Goal: Information Seeking & Learning: Find specific fact

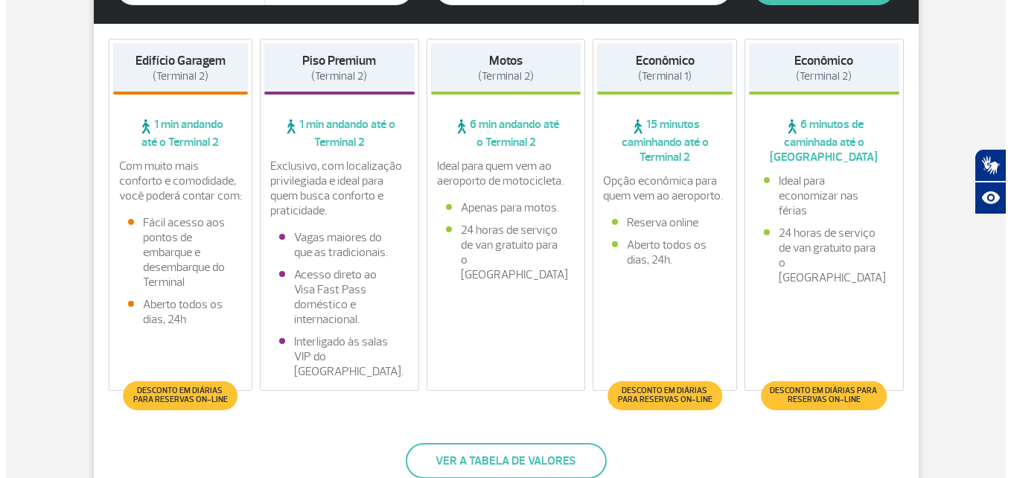
scroll to position [392, 0]
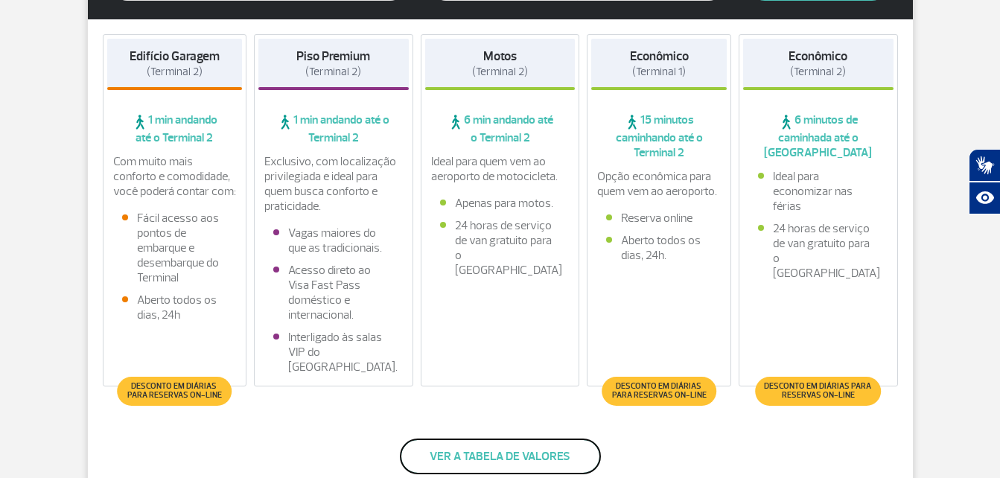
click at [470, 453] on button "Ver a tabela de valores" at bounding box center [500, 456] width 201 height 36
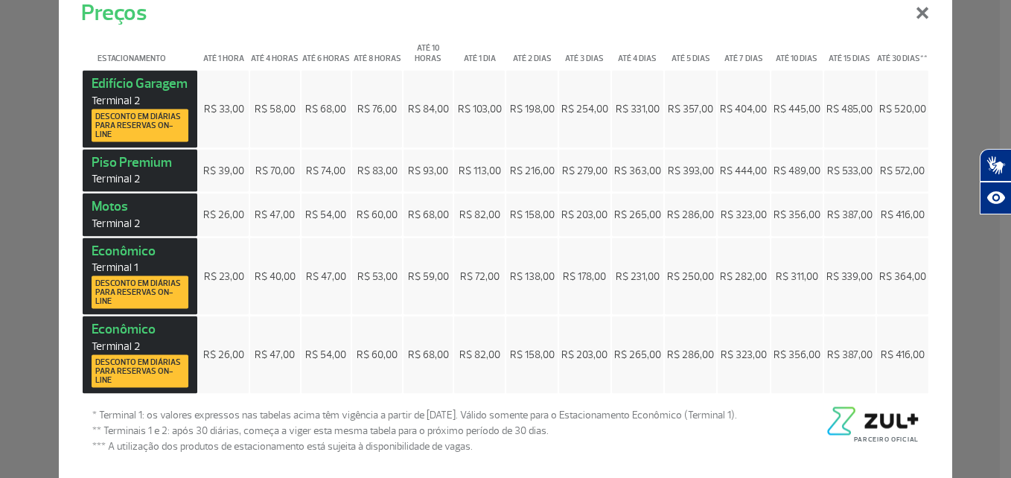
click at [140, 370] on span "Desconto em diárias para reservas on-line" at bounding box center [139, 370] width 89 height 27
click at [114, 328] on strong "Econômico Terminal 2 Desconto em diárias para reservas on-line" at bounding box center [140, 354] width 97 height 67
click at [115, 328] on strong "Econômico Terminal 2 Desconto em diárias para reservas on-line" at bounding box center [140, 354] width 97 height 67
click at [115, 333] on strong "Econômico Terminal 2 Desconto em diárias para reservas on-line" at bounding box center [140, 354] width 97 height 67
click at [112, 348] on span "Terminal 2" at bounding box center [140, 346] width 97 height 14
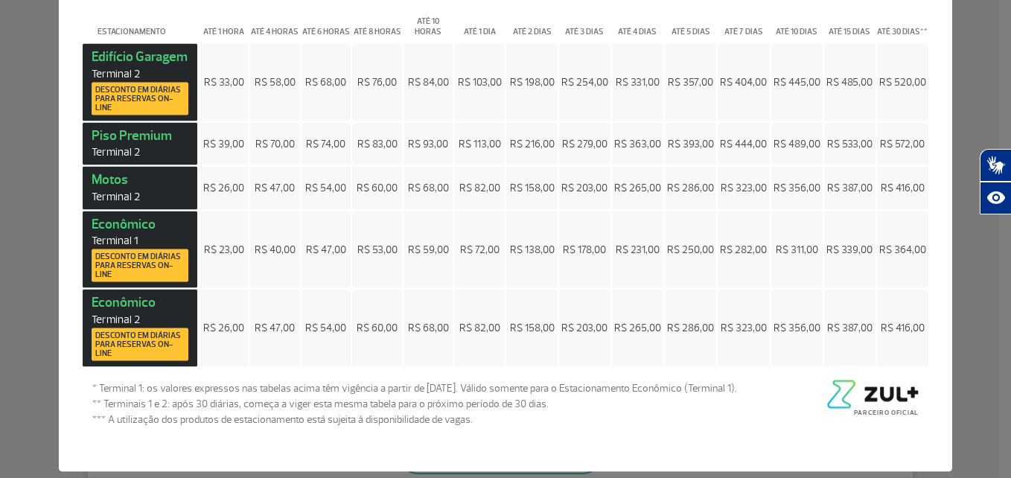
scroll to position [41, 0]
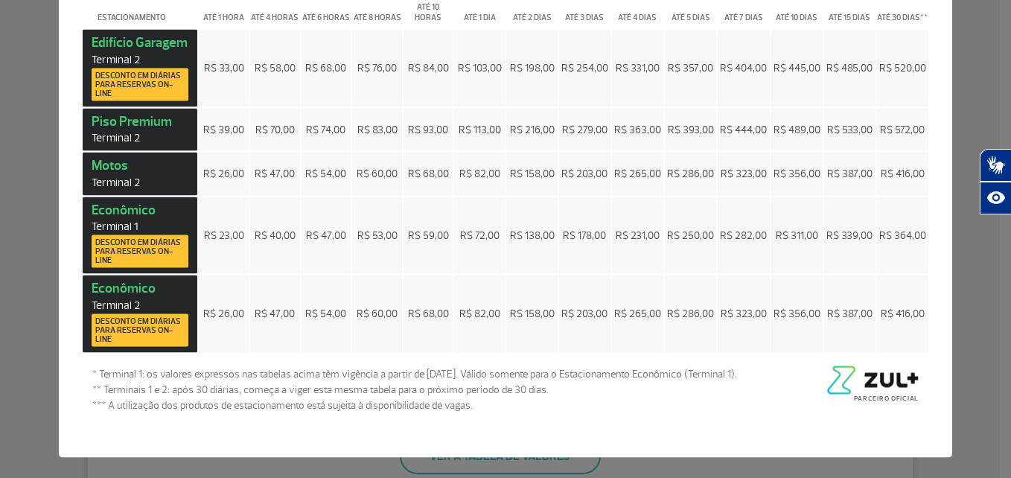
drag, startPoint x: 972, startPoint y: 239, endPoint x: 971, endPoint y: 267, distance: 28.3
click at [971, 267] on div "Preços × Estacionamento Até 1 hora Até 4 horas Até 6 horas Até 8 horas Até 10 h…" at bounding box center [505, 239] width 1011 height 478
click at [999, 290] on div "Preços × Estacionamento Até 1 hora Até 4 horas Até 6 horas Até 8 horas Até 10 h…" at bounding box center [505, 239] width 1011 height 478
drag, startPoint x: 988, startPoint y: 237, endPoint x: 923, endPoint y: 47, distance: 200.6
click at [923, 47] on div "Preços × Estacionamento Até 1 hora Até 4 horas Até 6 horas Até 8 horas Até 10 h…" at bounding box center [505, 239] width 1011 height 478
